Goal: Task Accomplishment & Management: Manage account settings

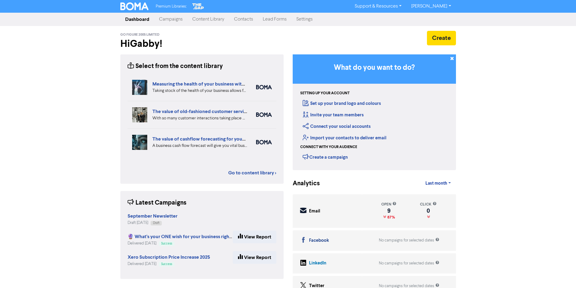
click at [243, 21] on link "Contacts" at bounding box center [243, 19] width 29 height 12
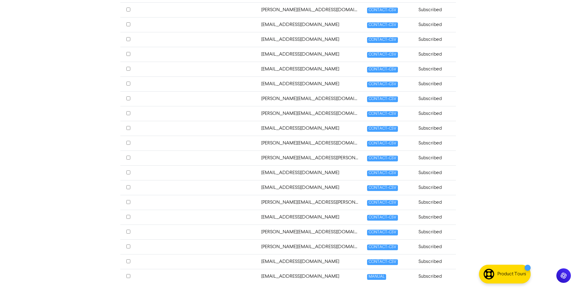
scroll to position [201, 0]
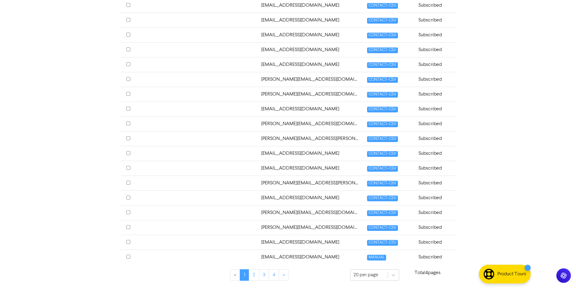
click at [130, 227] on input "checkbox" at bounding box center [128, 227] width 4 height 4
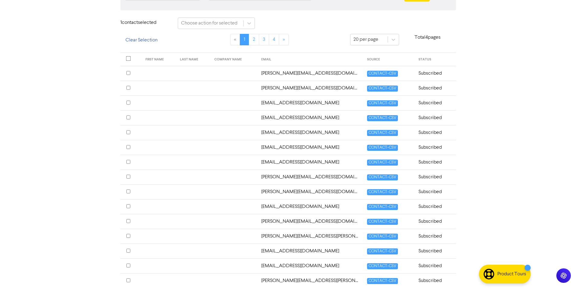
scroll to position [83, 0]
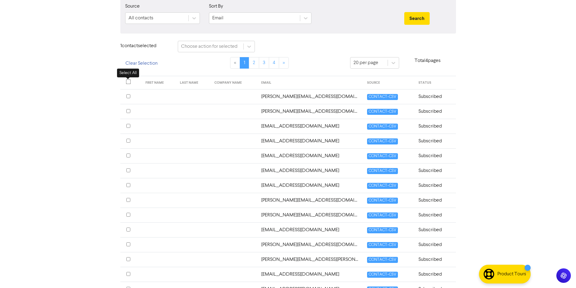
click at [127, 81] on input "checkbox" at bounding box center [128, 82] width 5 height 5
click at [140, 63] on button "Clear Selection" at bounding box center [141, 63] width 42 height 13
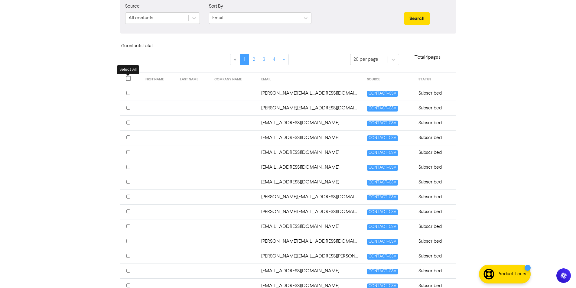
click at [129, 78] on input "checkbox" at bounding box center [128, 78] width 5 height 5
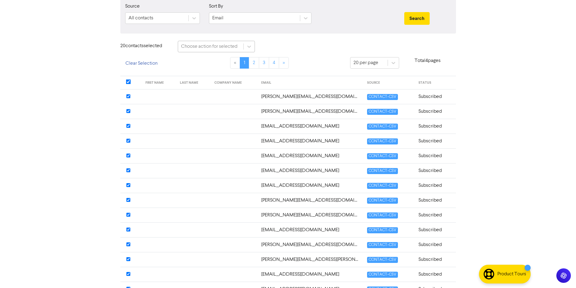
click at [214, 42] on div "Choose action for selected" at bounding box center [210, 46] width 65 height 11
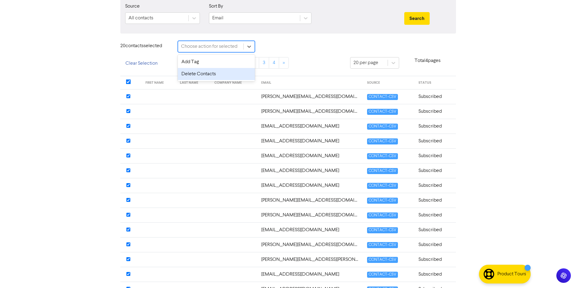
click at [200, 75] on div "Delete Contacts" at bounding box center [216, 74] width 77 height 12
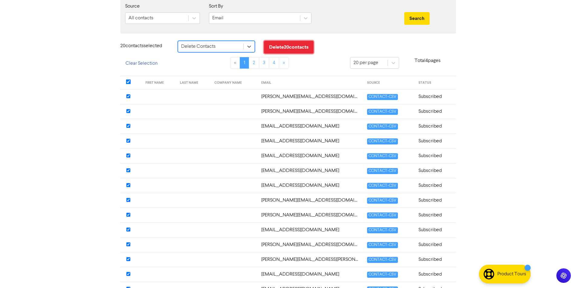
click at [302, 50] on button "Delete 20 contact s" at bounding box center [289, 47] width 50 height 13
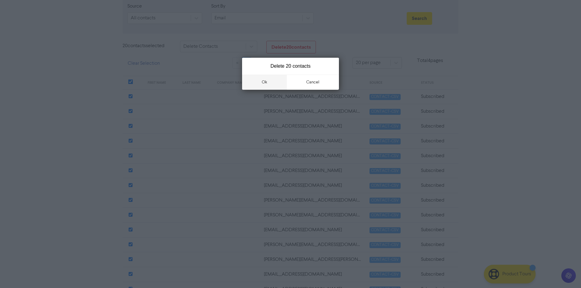
click at [267, 83] on button "ok" at bounding box center [264, 82] width 45 height 15
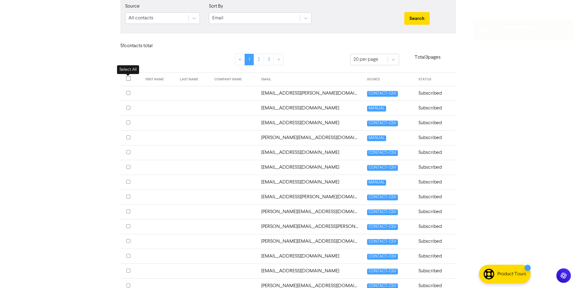
click at [129, 79] on input "checkbox" at bounding box center [128, 78] width 5 height 5
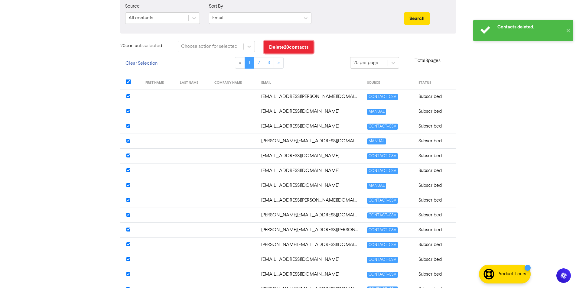
click at [273, 42] on button "Delete 20 contact s" at bounding box center [289, 47] width 50 height 13
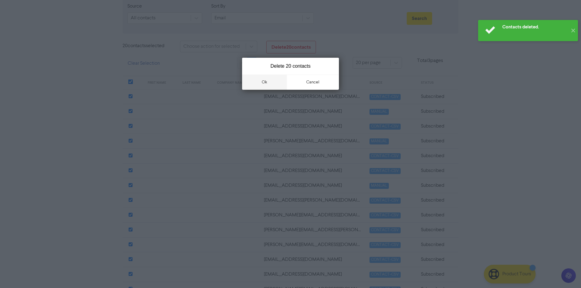
click at [272, 82] on button "ok" at bounding box center [264, 82] width 45 height 15
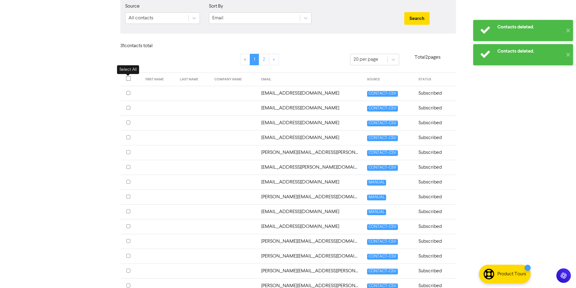
click at [128, 79] on input "checkbox" at bounding box center [128, 78] width 5 height 5
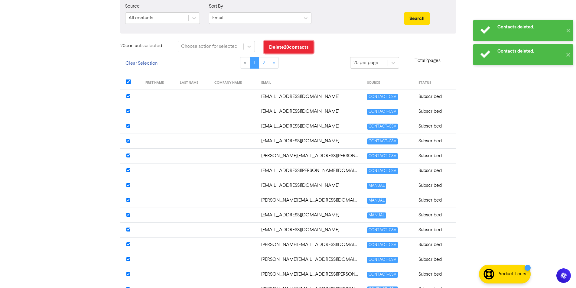
click at [294, 46] on button "Delete 20 contact s" at bounding box center [289, 47] width 50 height 13
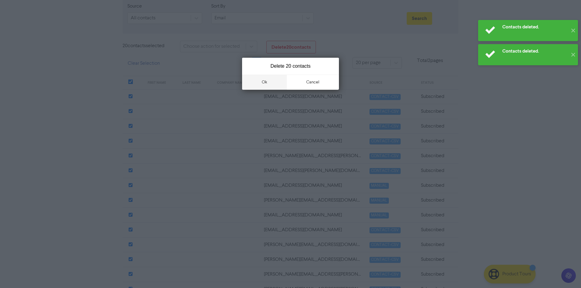
click at [275, 83] on button "ok" at bounding box center [264, 82] width 45 height 15
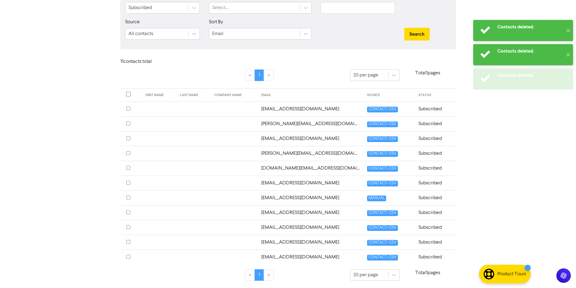
scroll to position [67, 0]
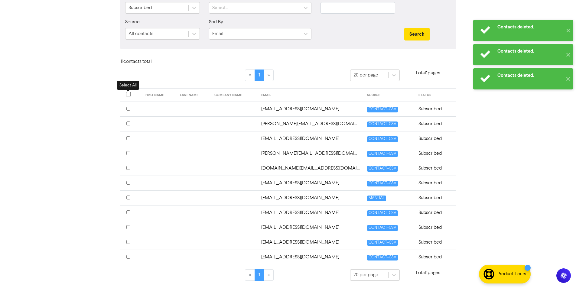
click at [128, 94] on input "checkbox" at bounding box center [128, 94] width 5 height 5
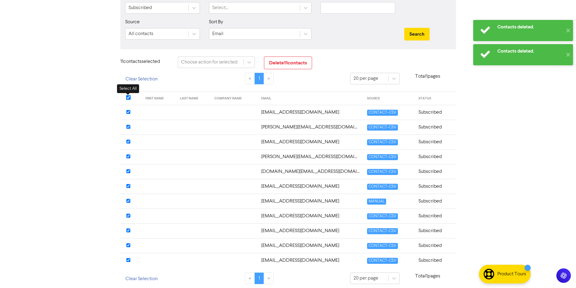
click at [129, 97] on input "checkbox" at bounding box center [128, 97] width 5 height 5
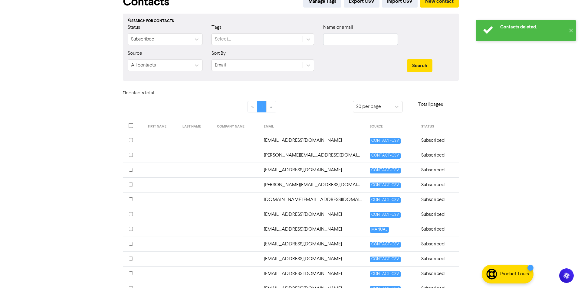
scroll to position [0, 0]
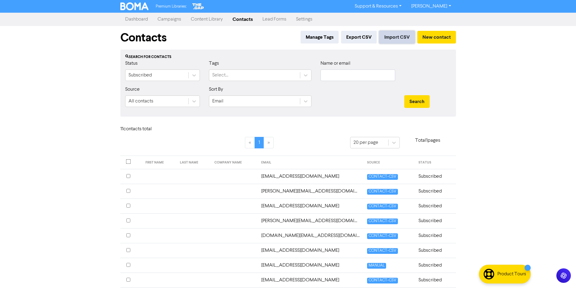
click at [394, 39] on button "Import CSV" at bounding box center [397, 37] width 36 height 13
